Goal: Information Seeking & Learning: Check status

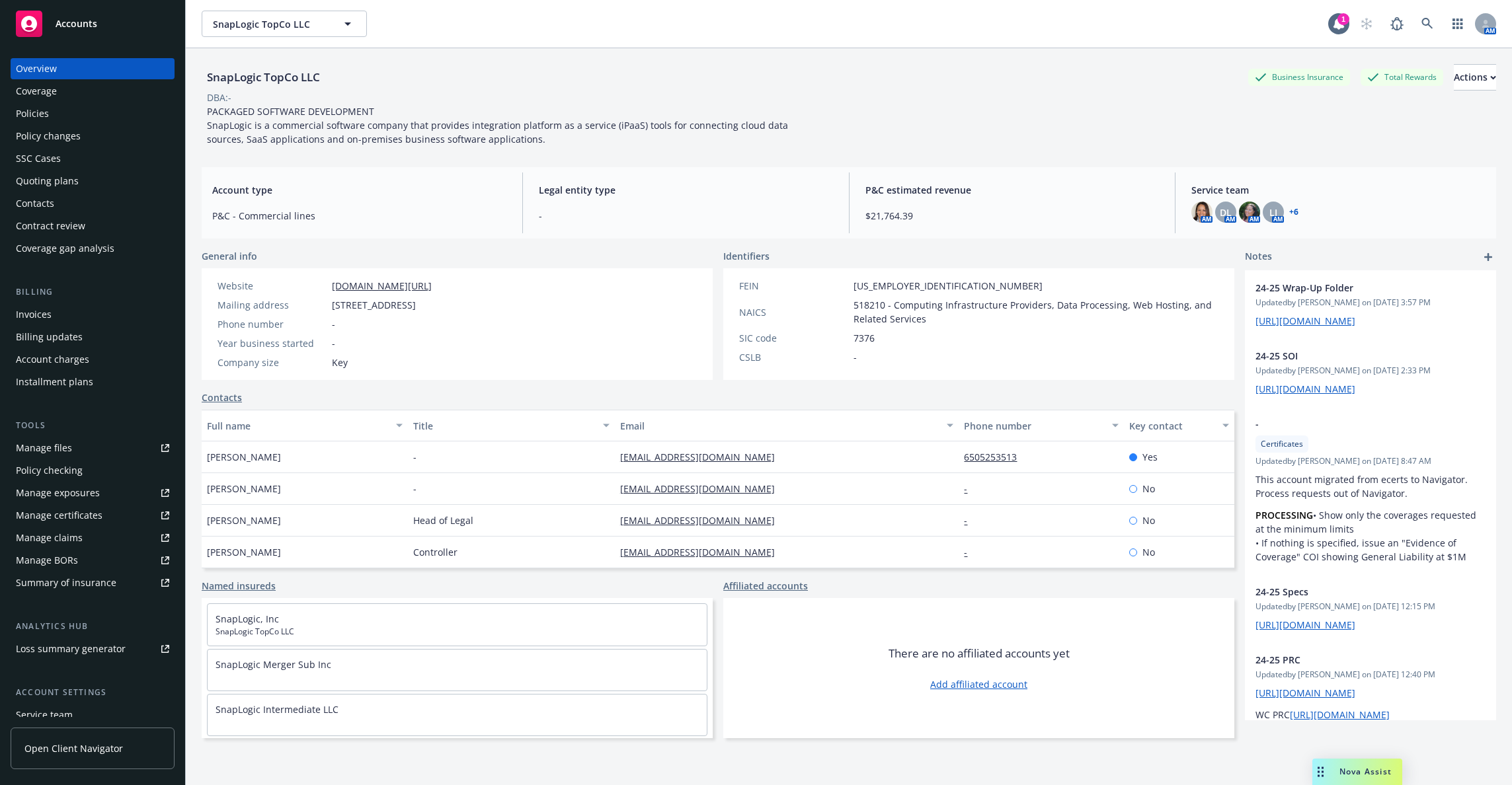
click at [131, 466] on div "Policy checking" at bounding box center [93, 470] width 153 height 21
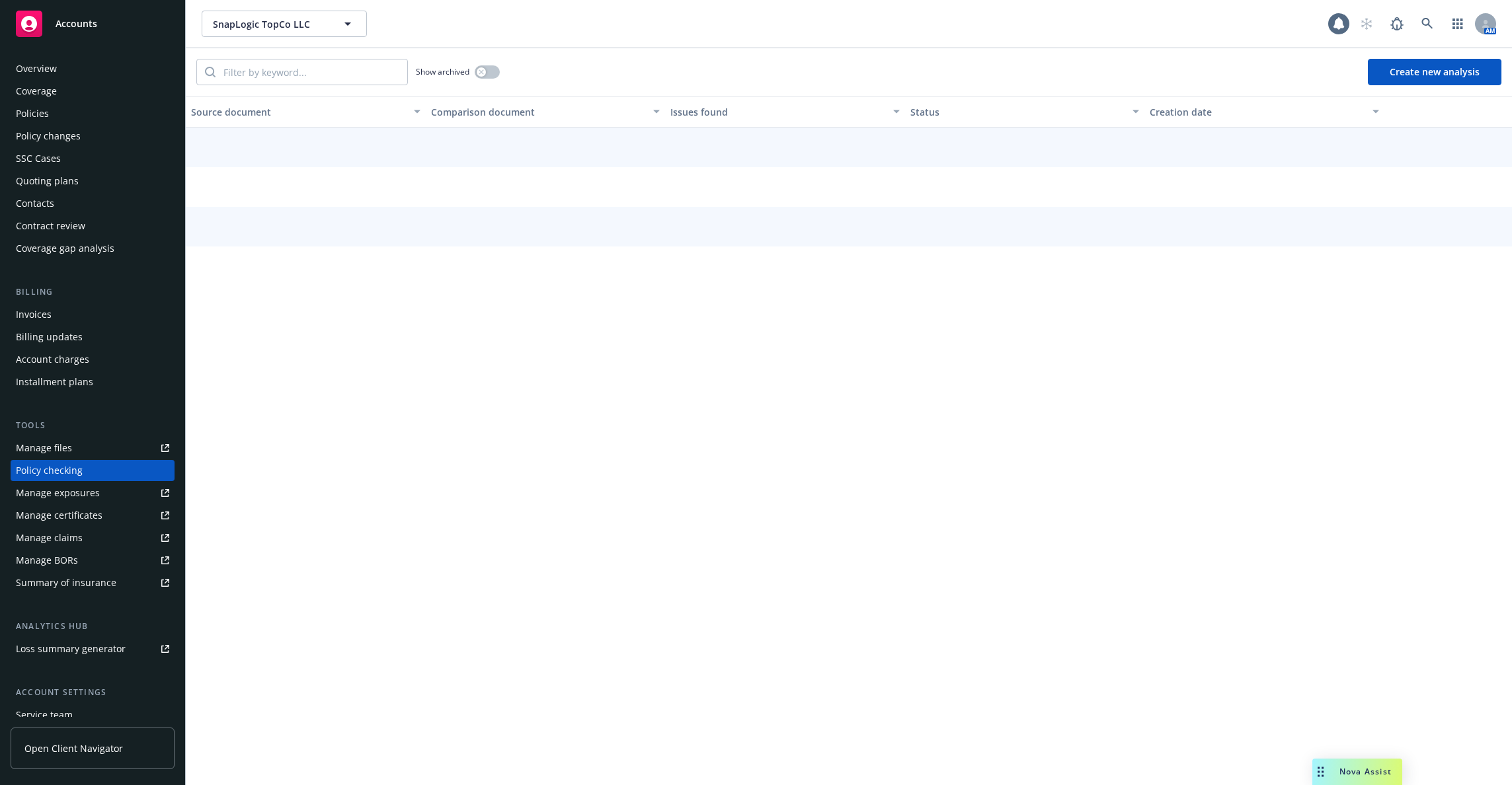
scroll to position [57, 0]
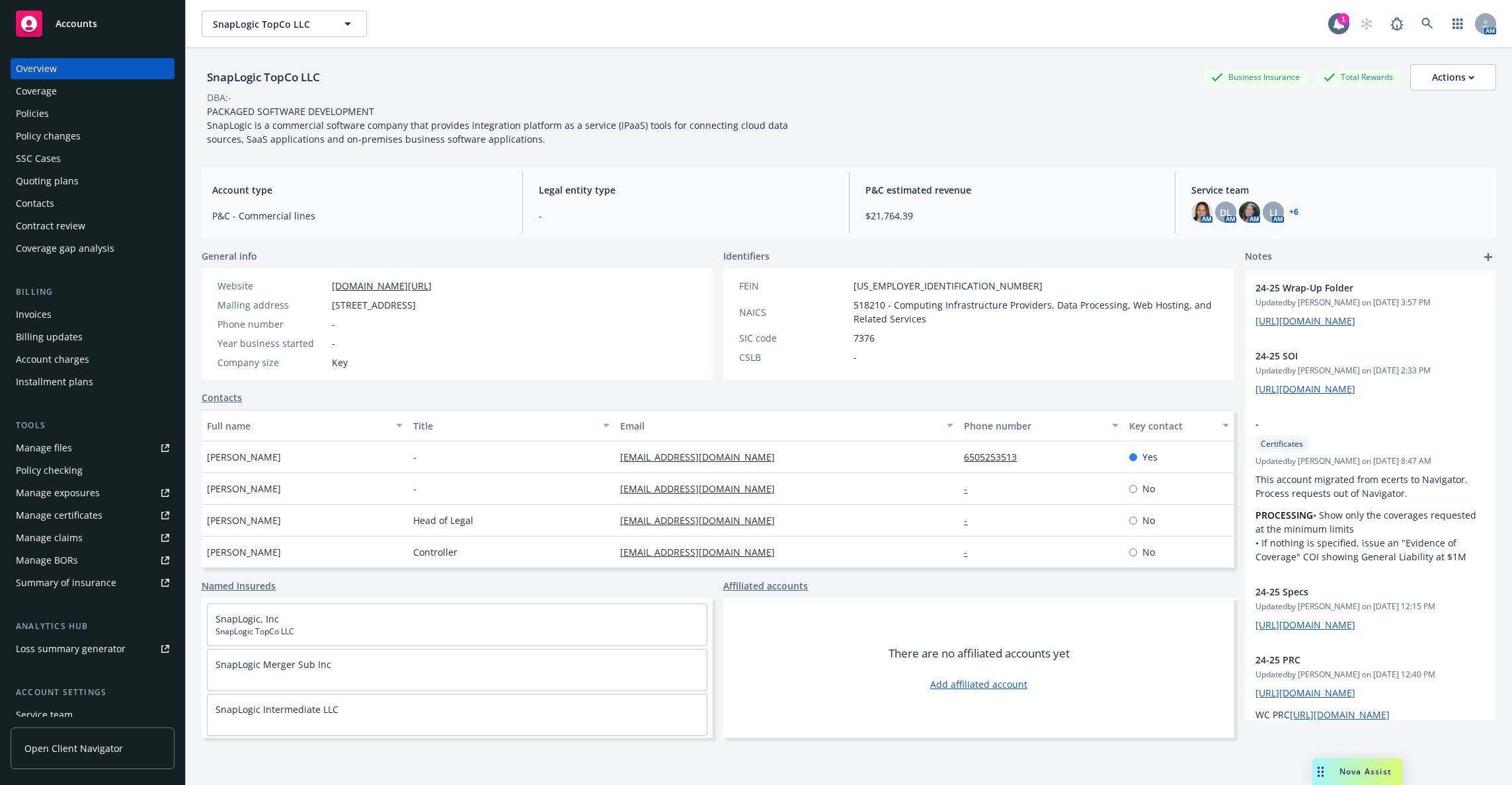
click at [112, 172] on div "Quoting plans" at bounding box center [93, 181] width 153 height 21
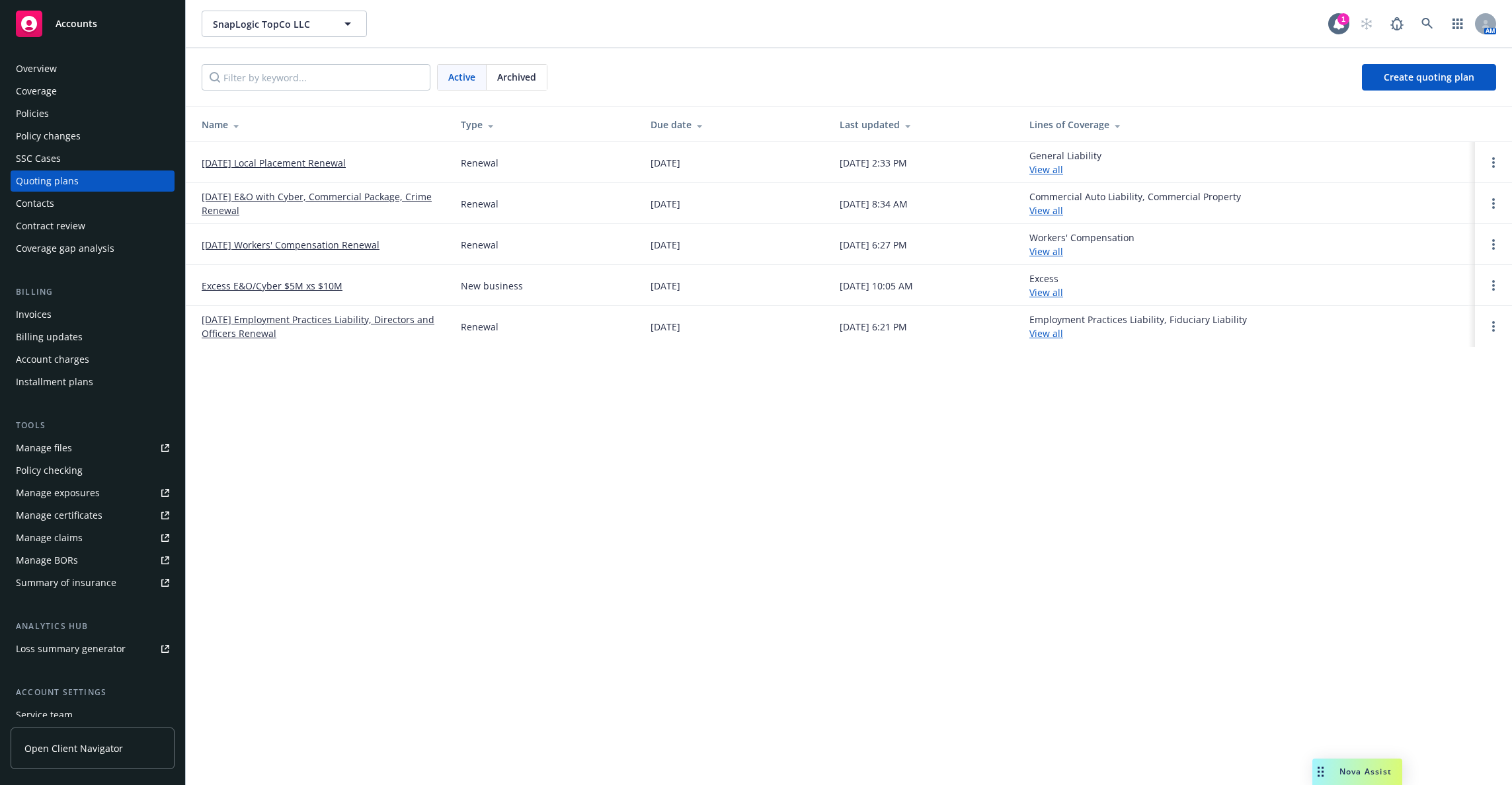
click at [119, 114] on div "Policies" at bounding box center [93, 114] width 153 height 21
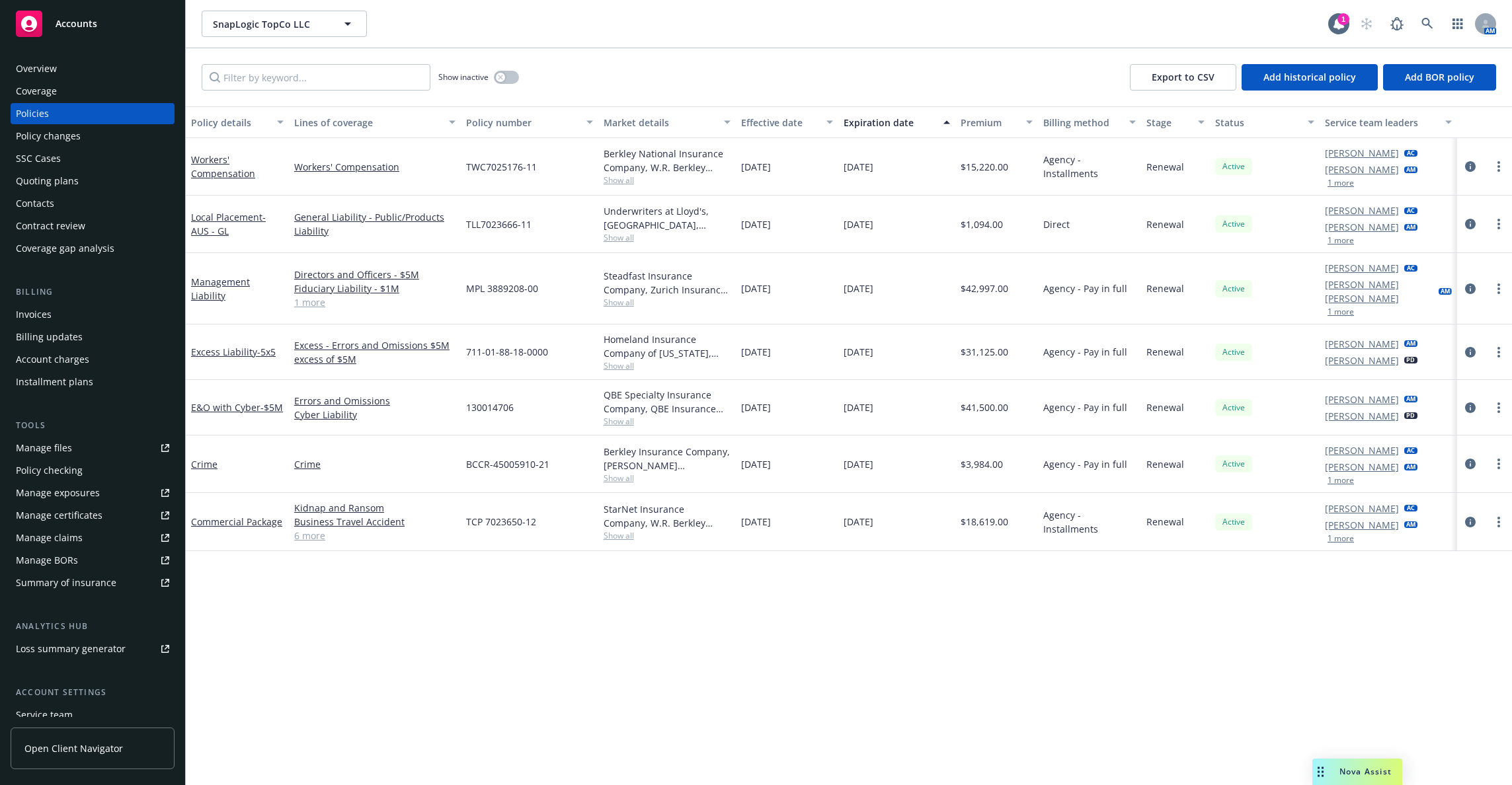
click at [85, 176] on div "Quoting plans" at bounding box center [93, 181] width 153 height 21
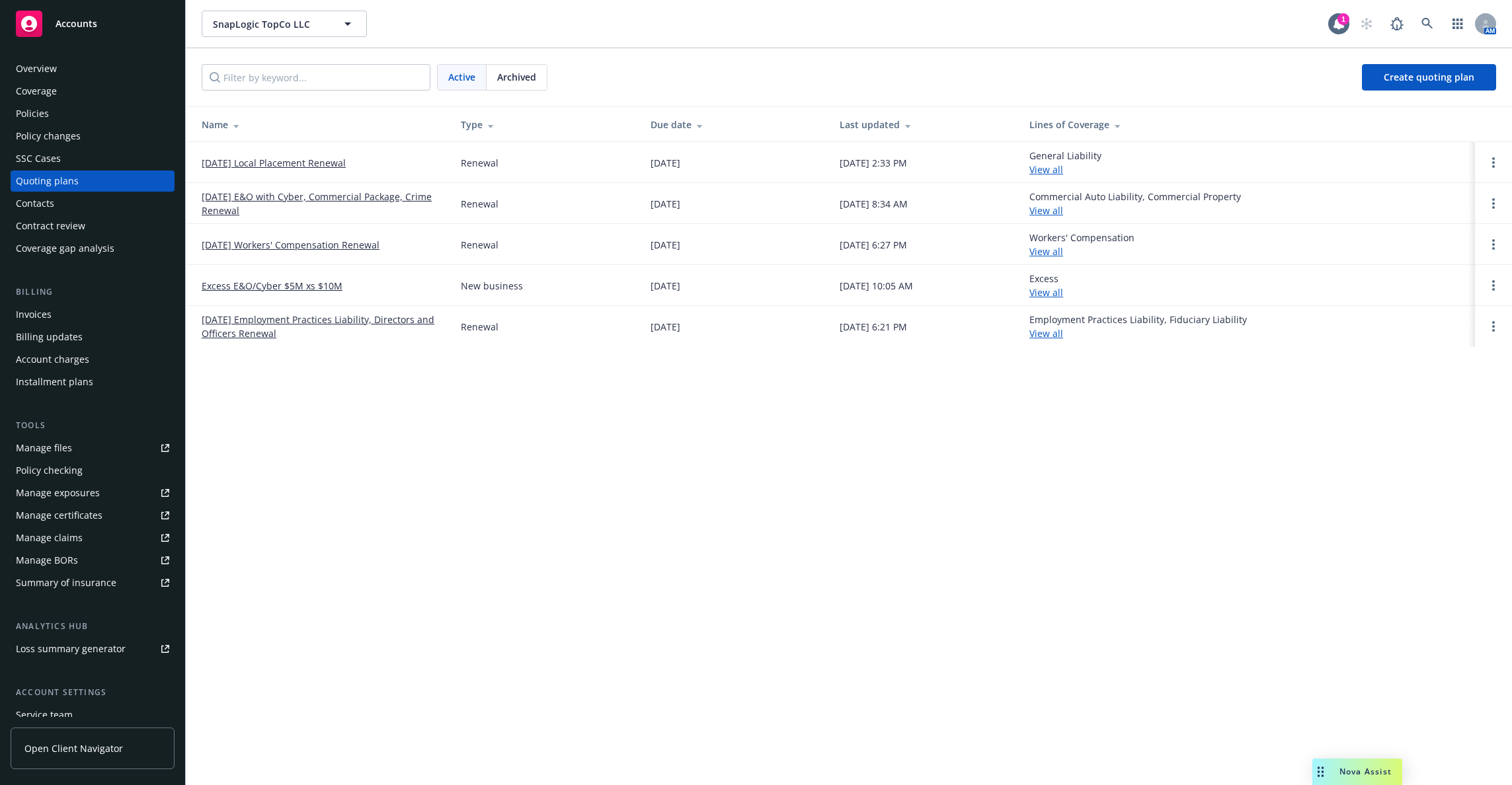
click at [212, 197] on link "[DATE] E&O with Cyber, Commercial Package, Crime Renewal" at bounding box center [320, 204] width 238 height 28
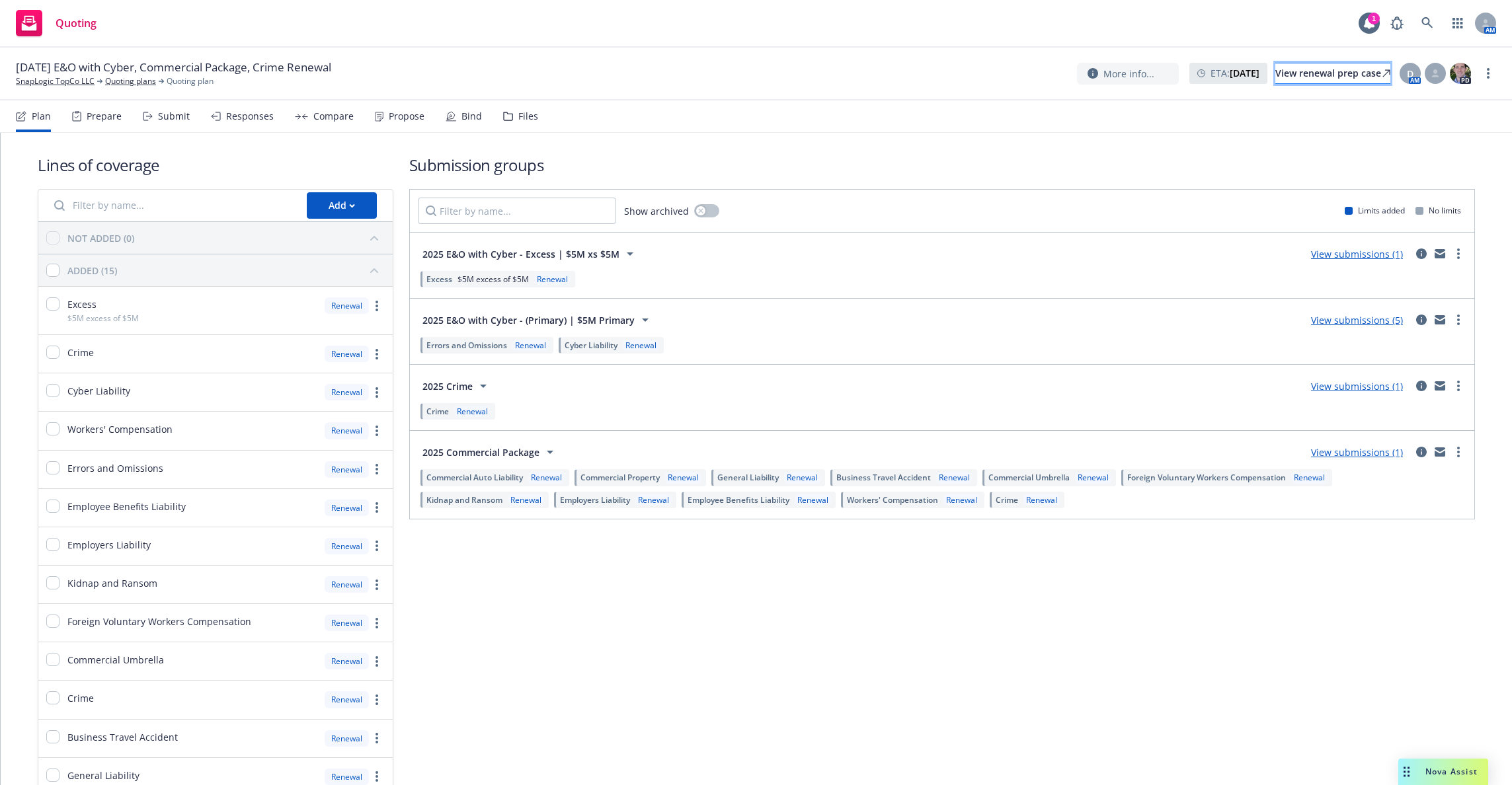
click at [1275, 73] on div "View renewal prep case" at bounding box center [1333, 73] width 115 height 20
